Goal: Information Seeking & Learning: Learn about a topic

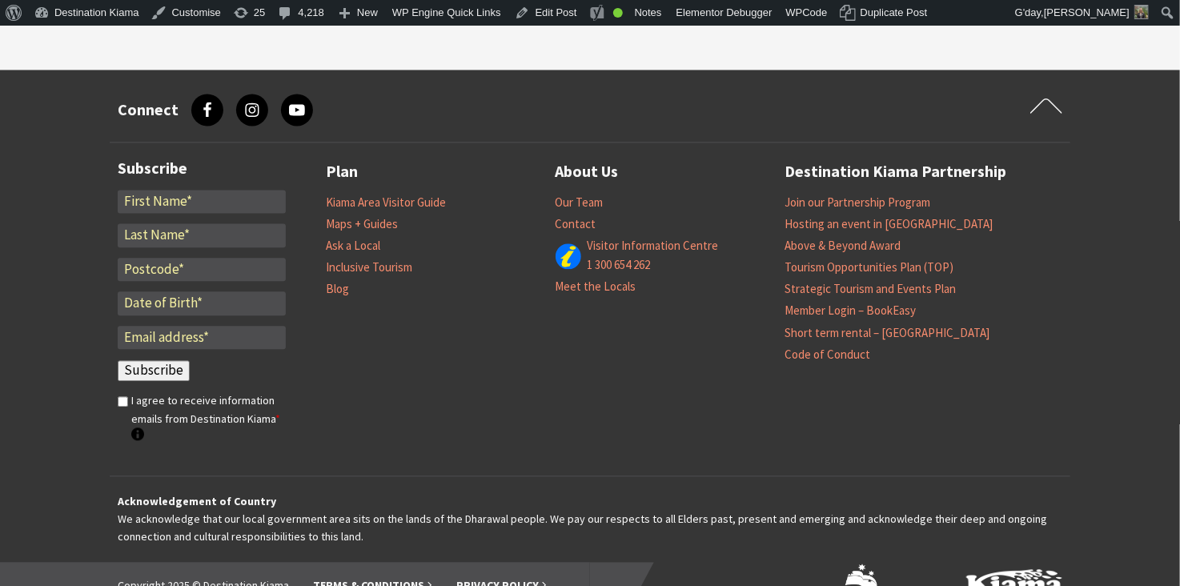
scroll to position [7521, 0]
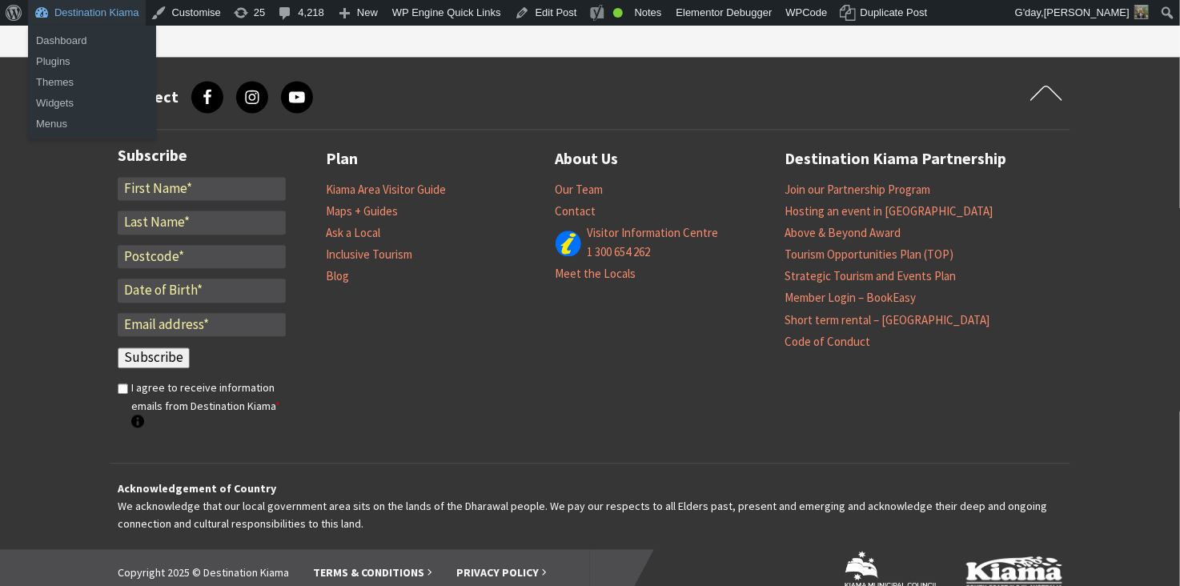
click at [114, 12] on link "Destination Kiama" at bounding box center [87, 13] width 118 height 26
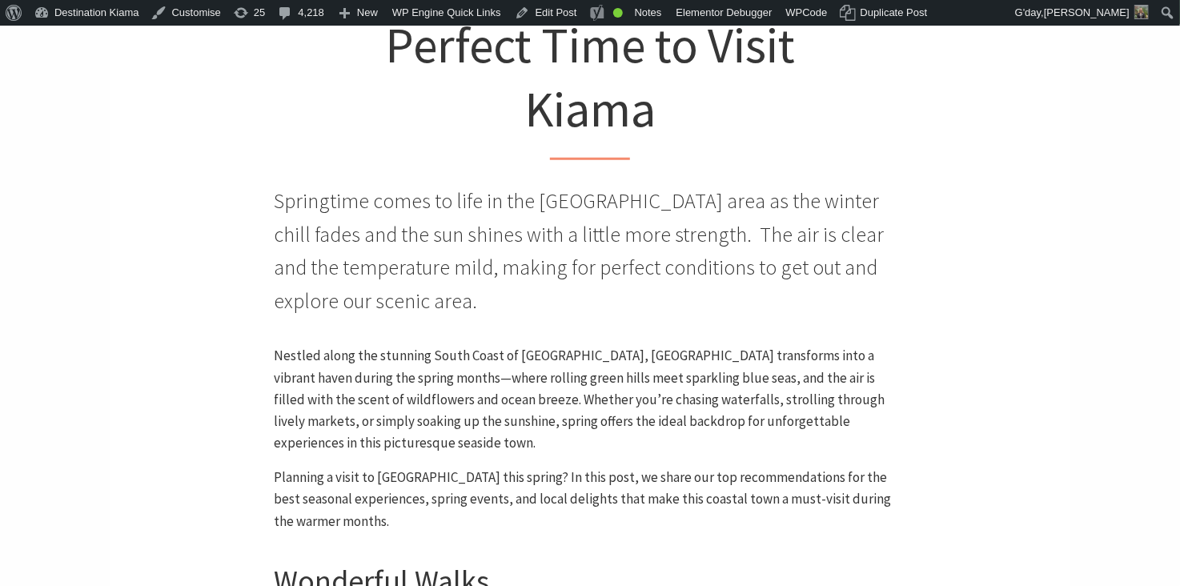
scroll to position [524, 0]
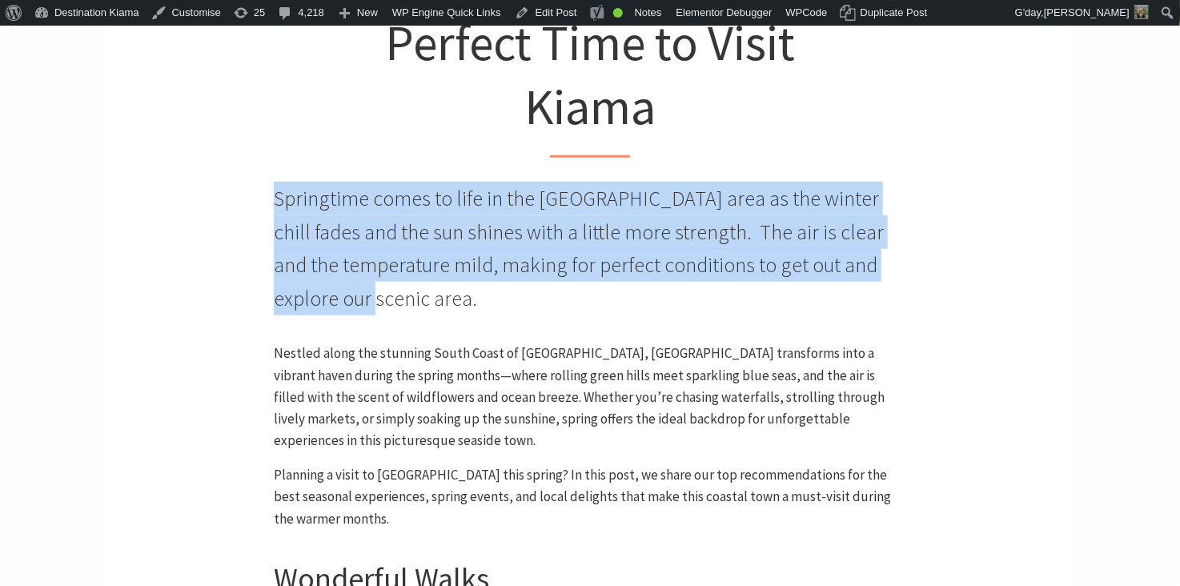
drag, startPoint x: 360, startPoint y: 185, endPoint x: 1127, endPoint y: 255, distance: 770.0
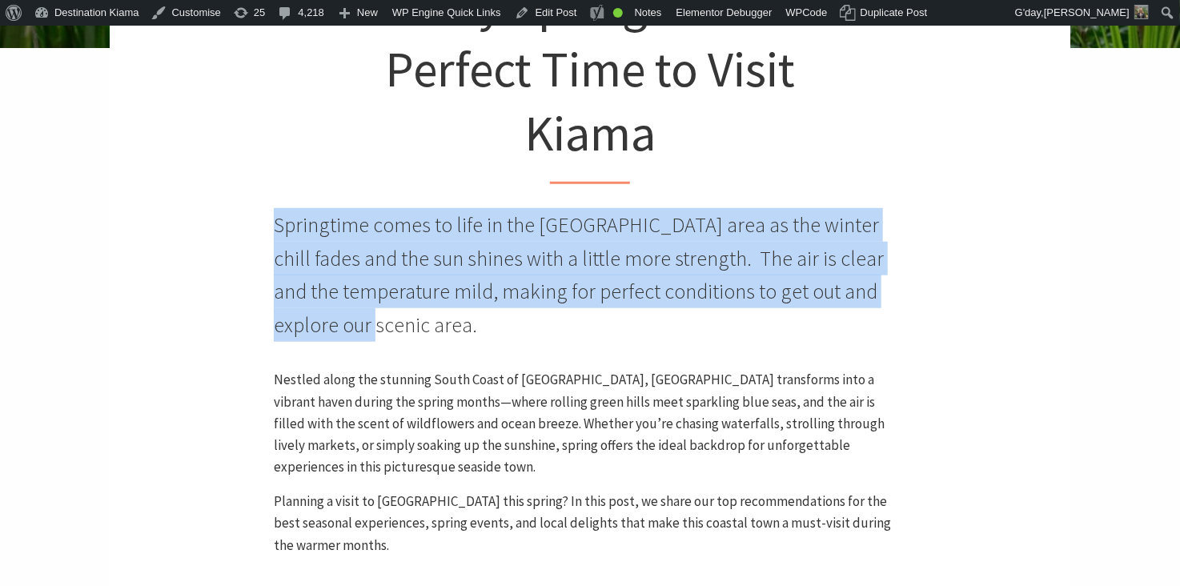
scroll to position [496, 0]
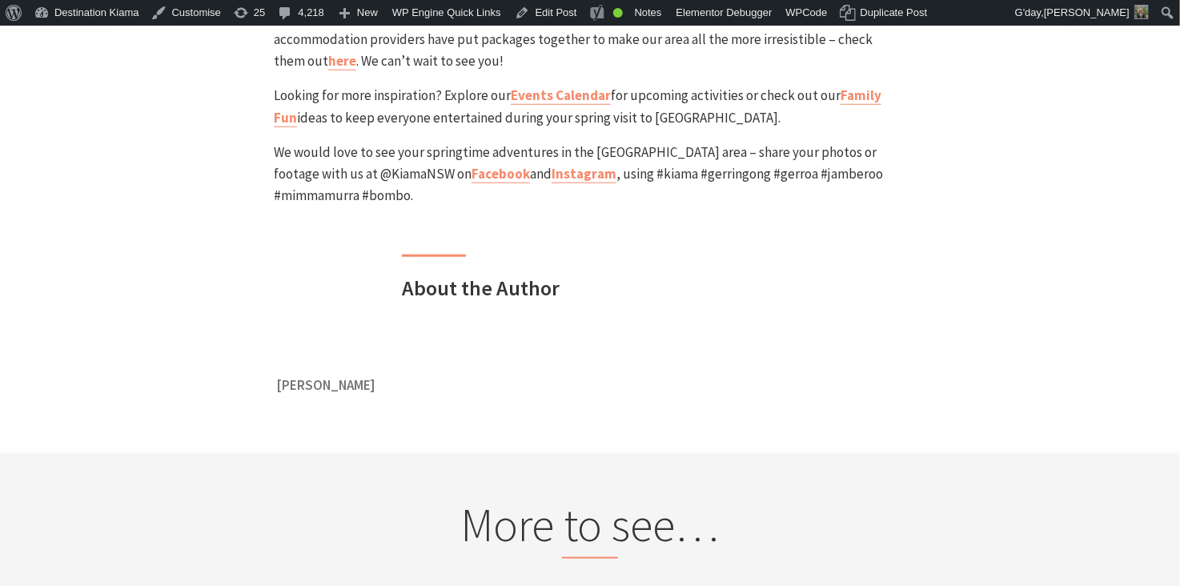
scroll to position [6559, 0]
